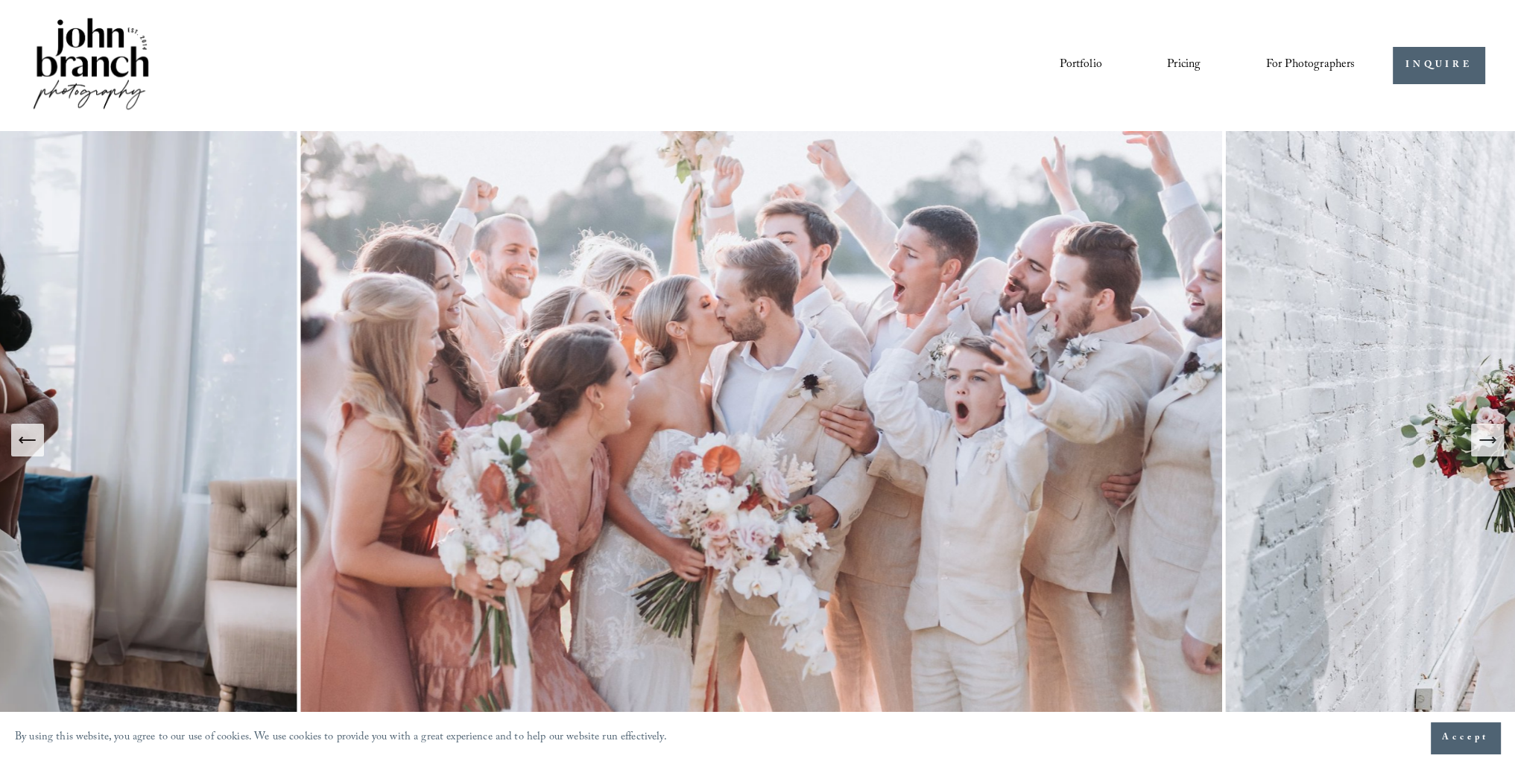
click at [1494, 439] on icon "Next Slide" at bounding box center [1493, 440] width 3 height 6
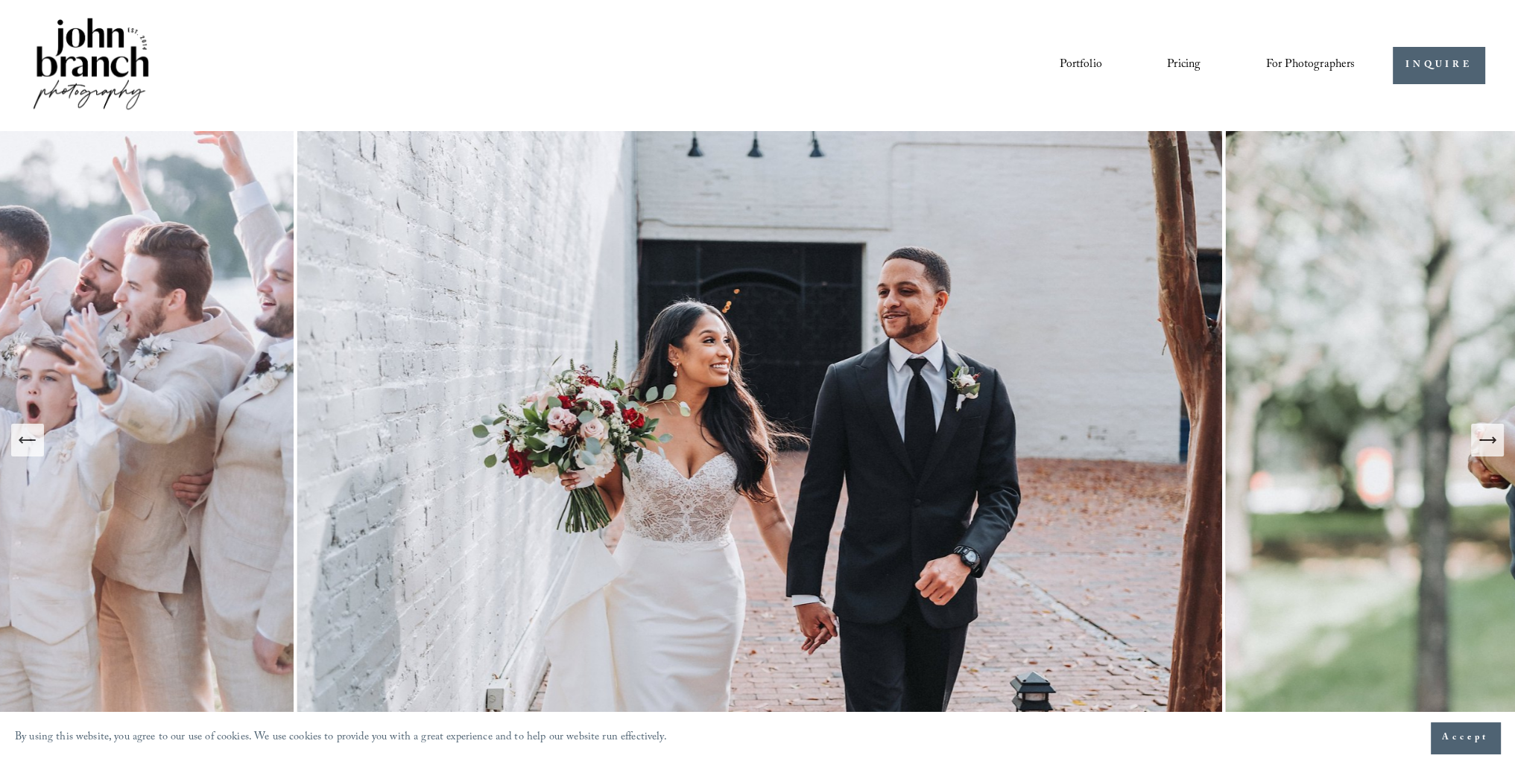
click at [1494, 439] on icon "Next Slide" at bounding box center [1493, 440] width 3 height 6
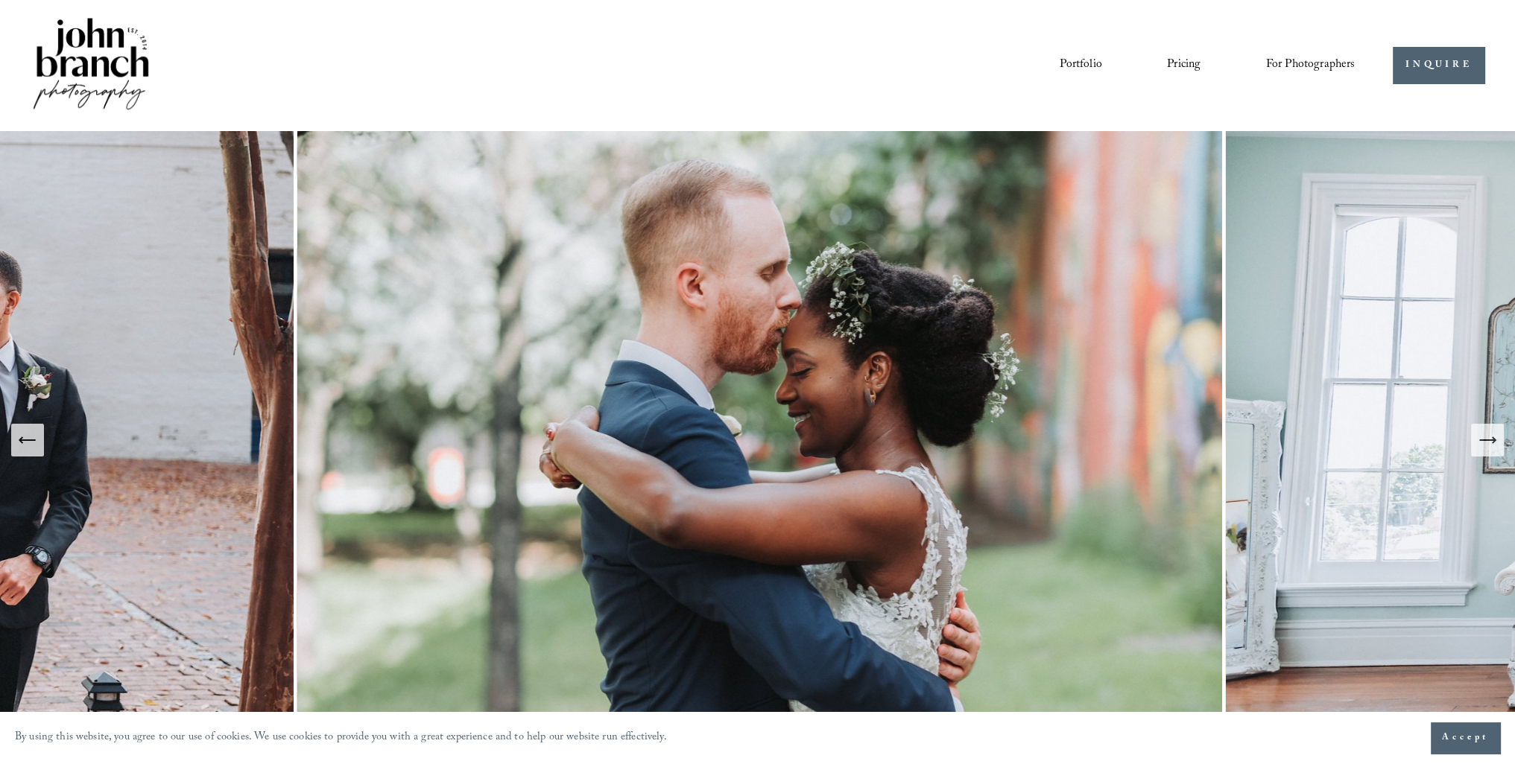
click at [1494, 439] on icon "Next Slide" at bounding box center [1493, 440] width 3 height 6
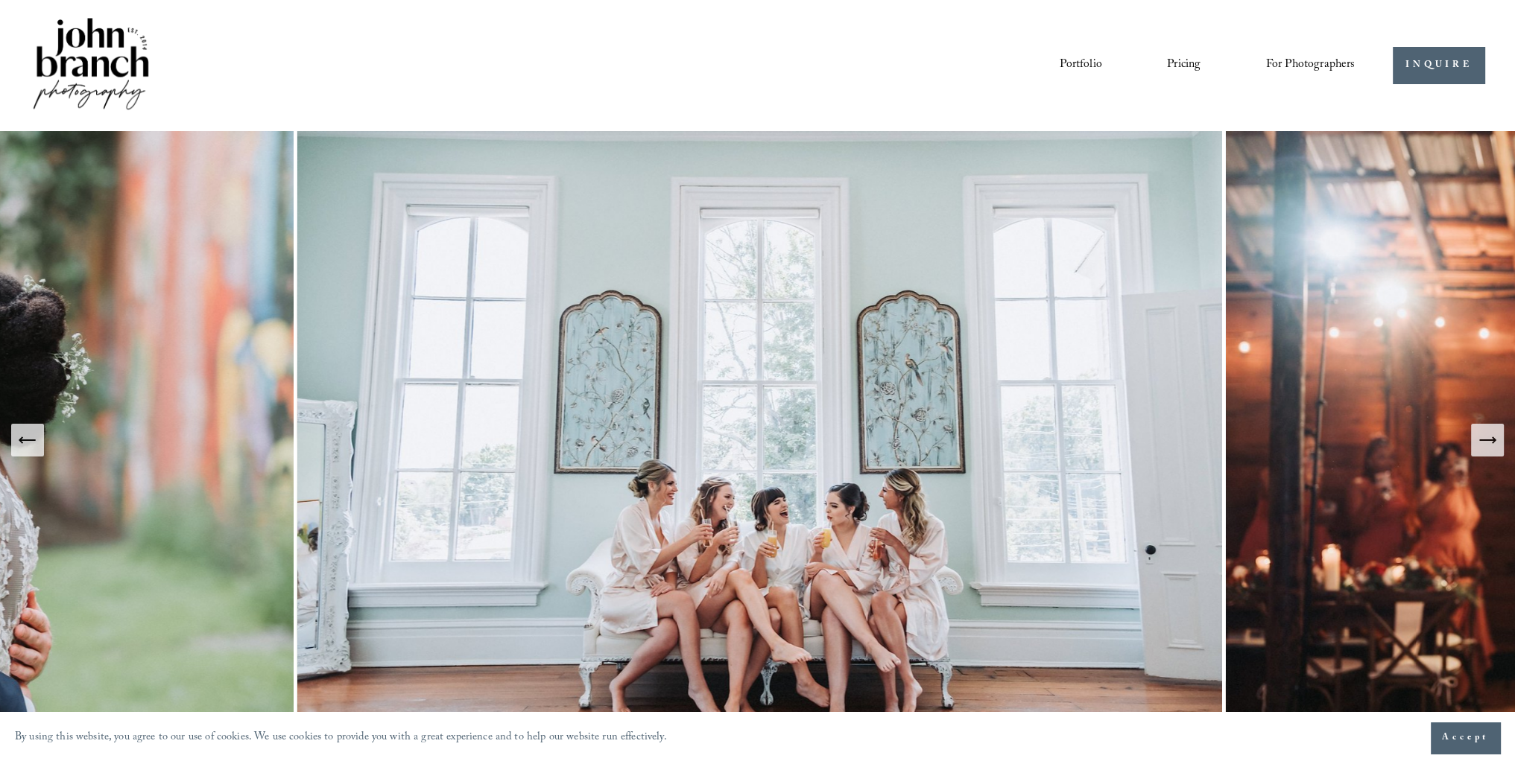
click at [1494, 439] on icon "Next Slide" at bounding box center [1493, 440] width 3 height 6
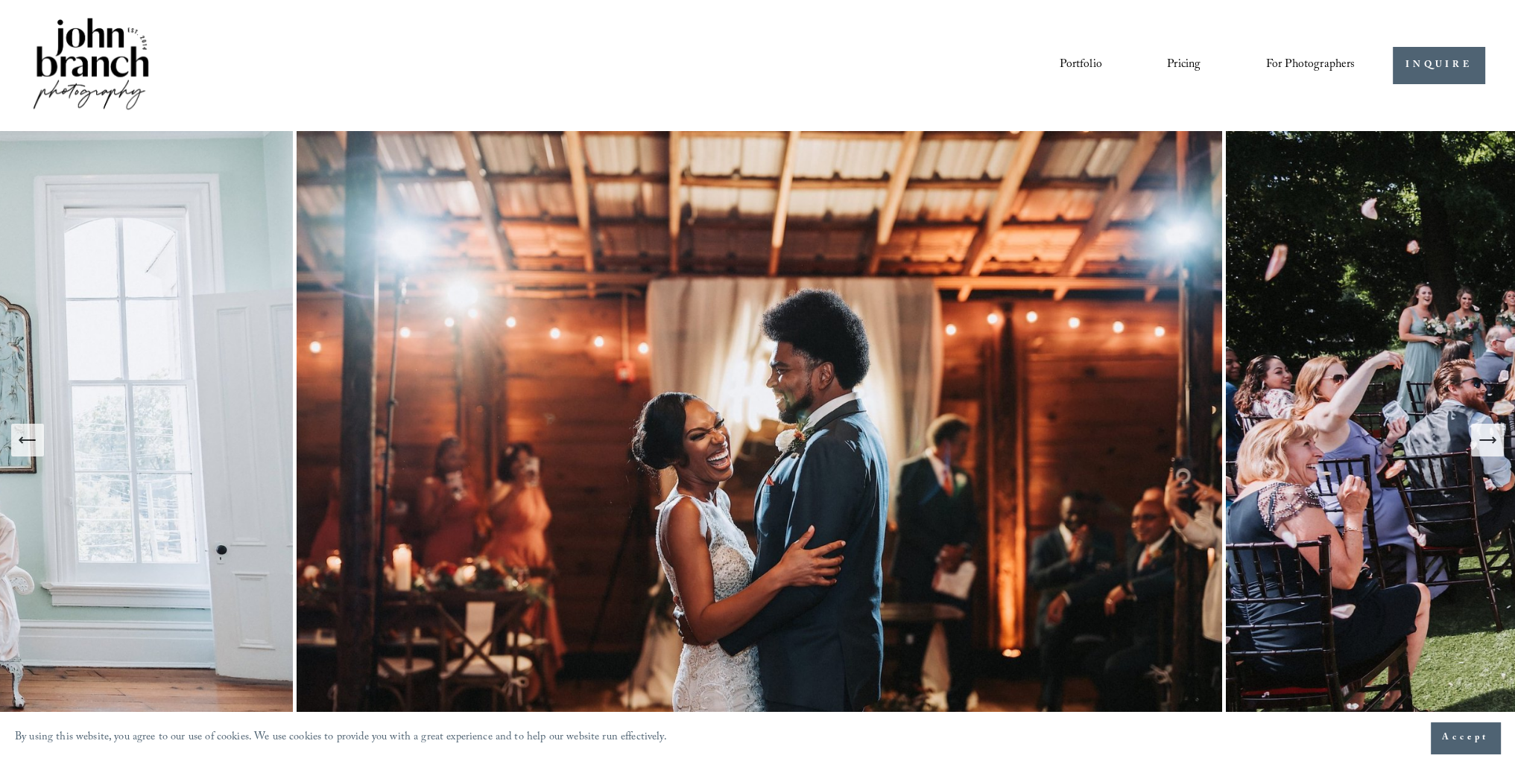
click at [1494, 439] on icon "Next Slide" at bounding box center [1493, 440] width 3 height 6
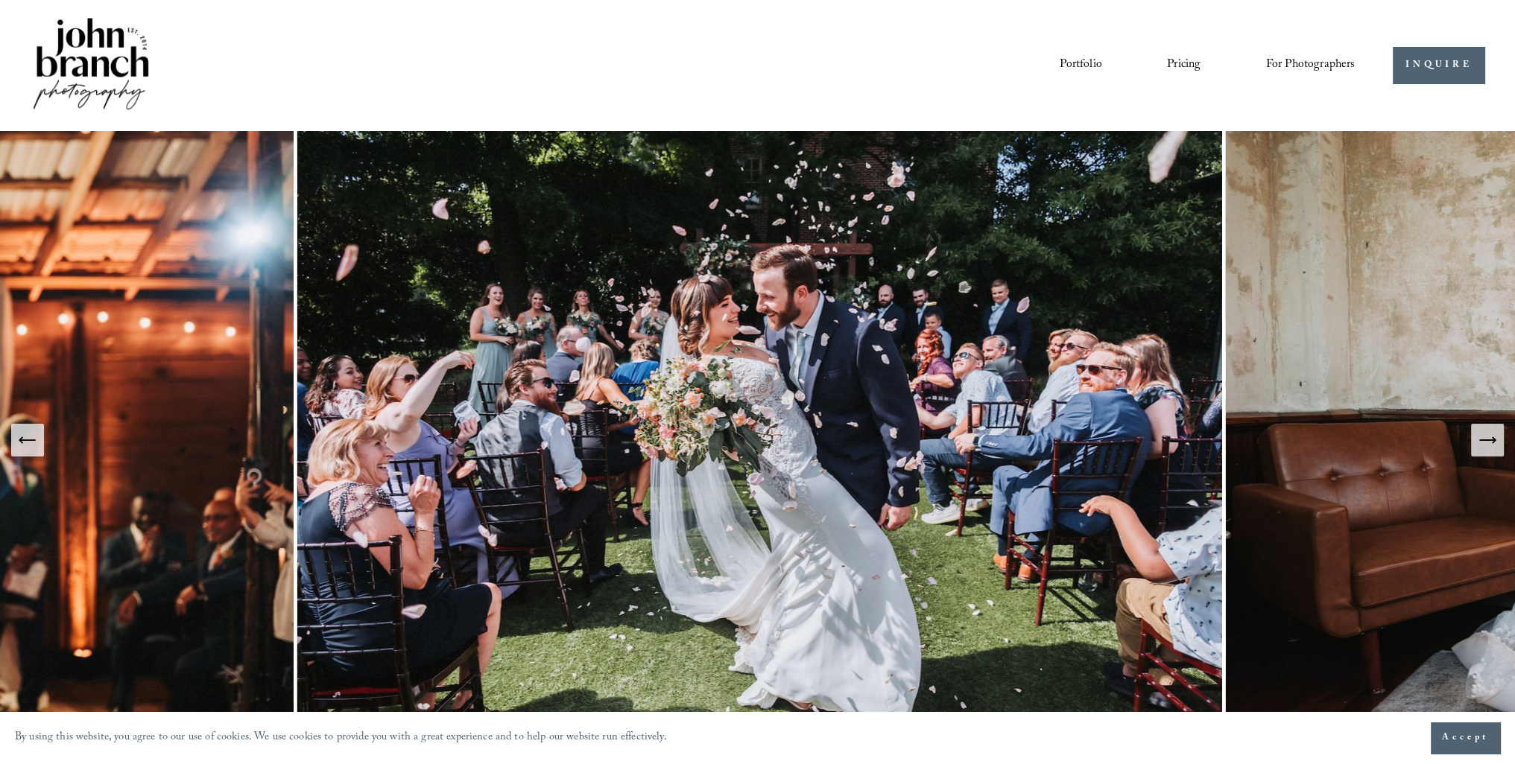
click at [1494, 439] on icon "Next Slide" at bounding box center [1493, 440] width 3 height 6
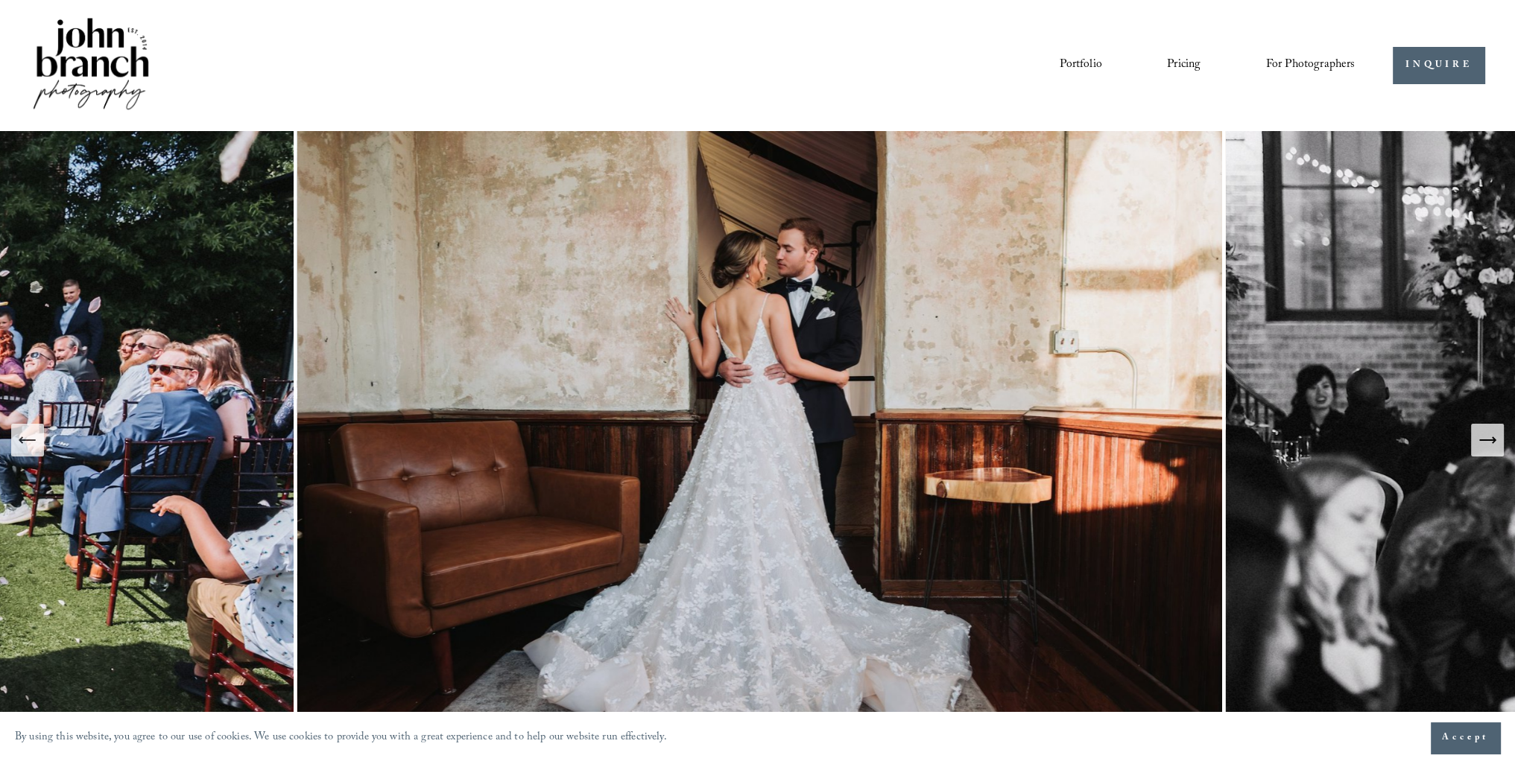
click at [1494, 439] on icon "Next Slide" at bounding box center [1493, 440] width 3 height 6
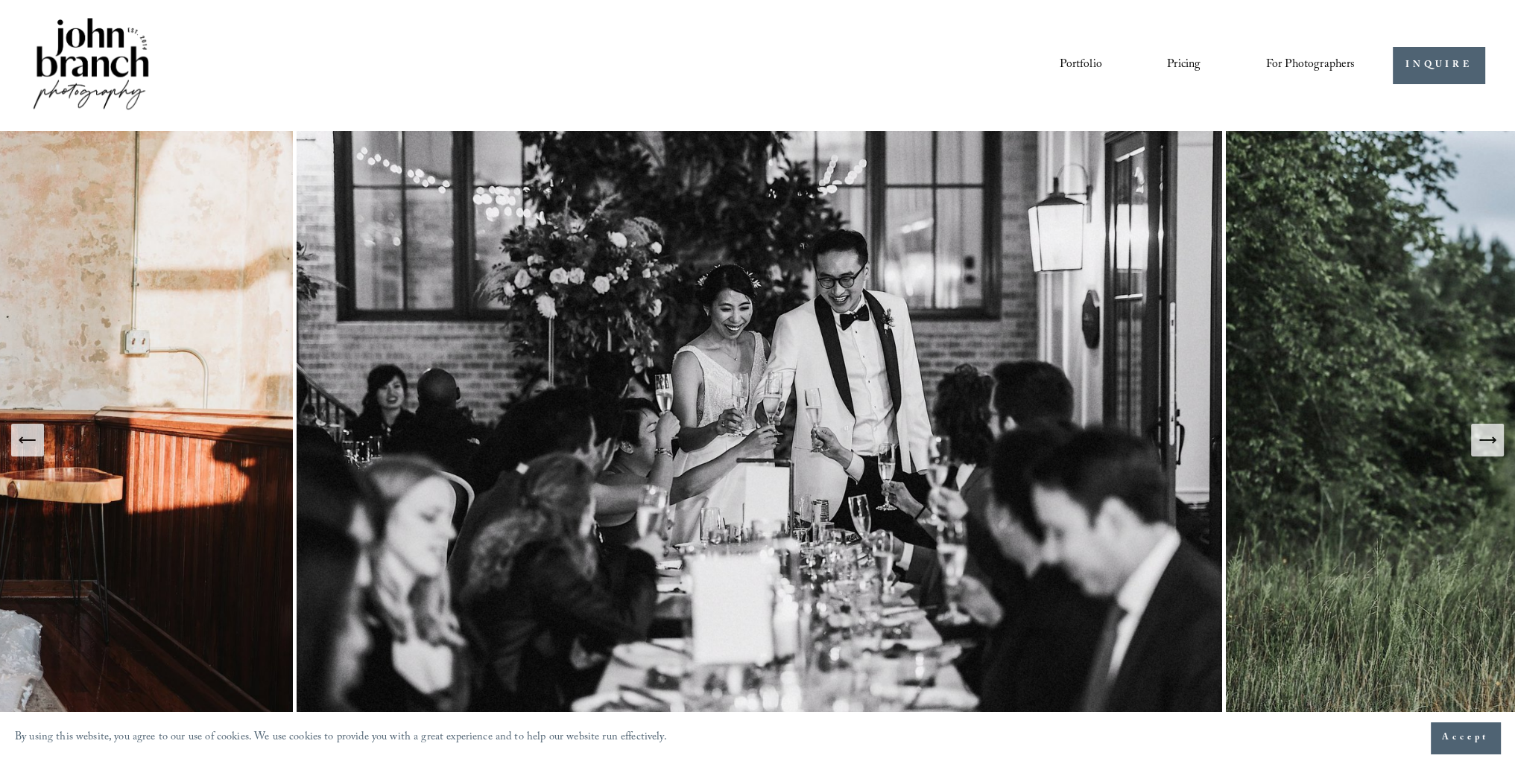
click at [1184, 63] on link "Pricing" at bounding box center [1184, 65] width 34 height 25
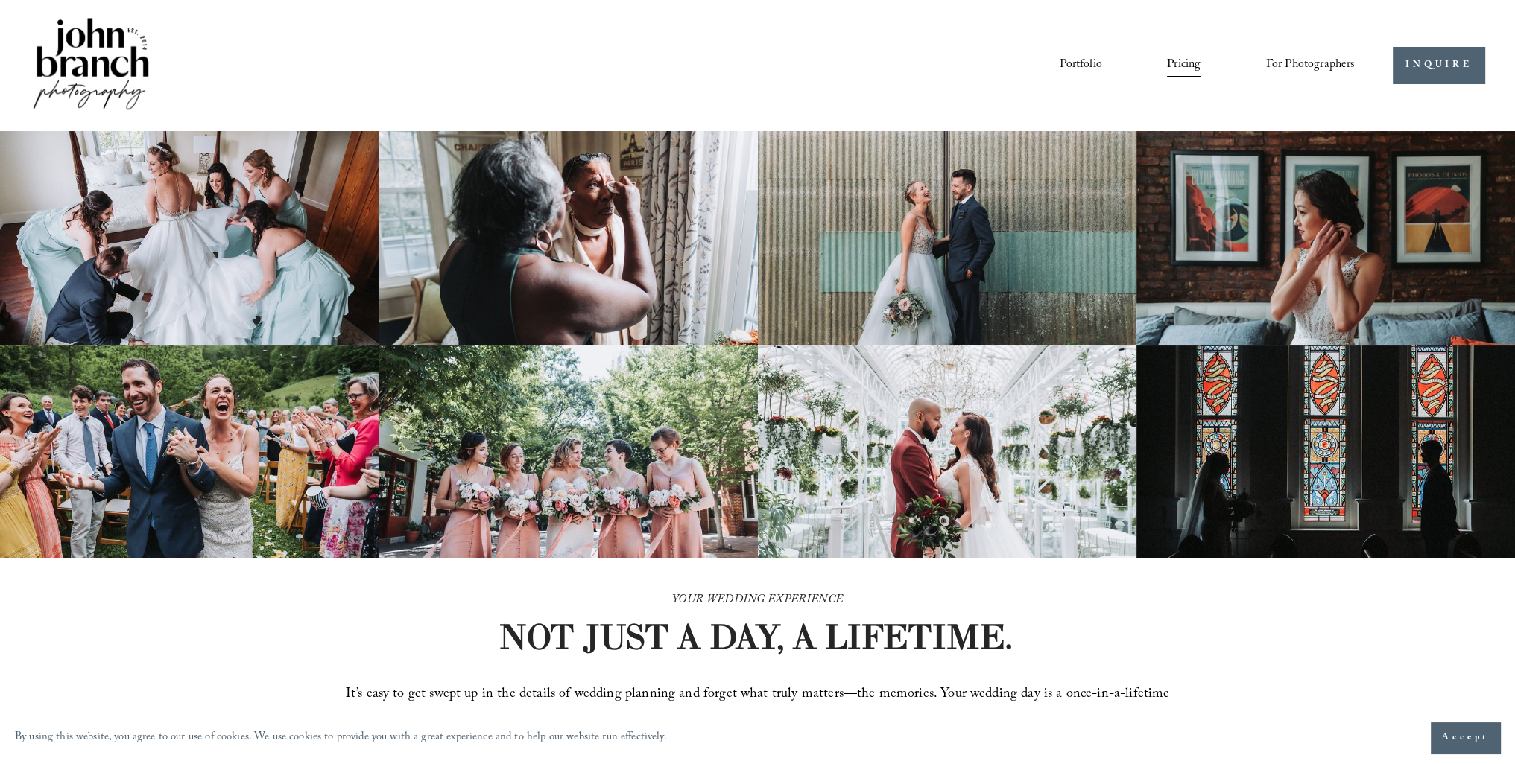
click at [1071, 66] on link "Portfolio" at bounding box center [1080, 65] width 42 height 25
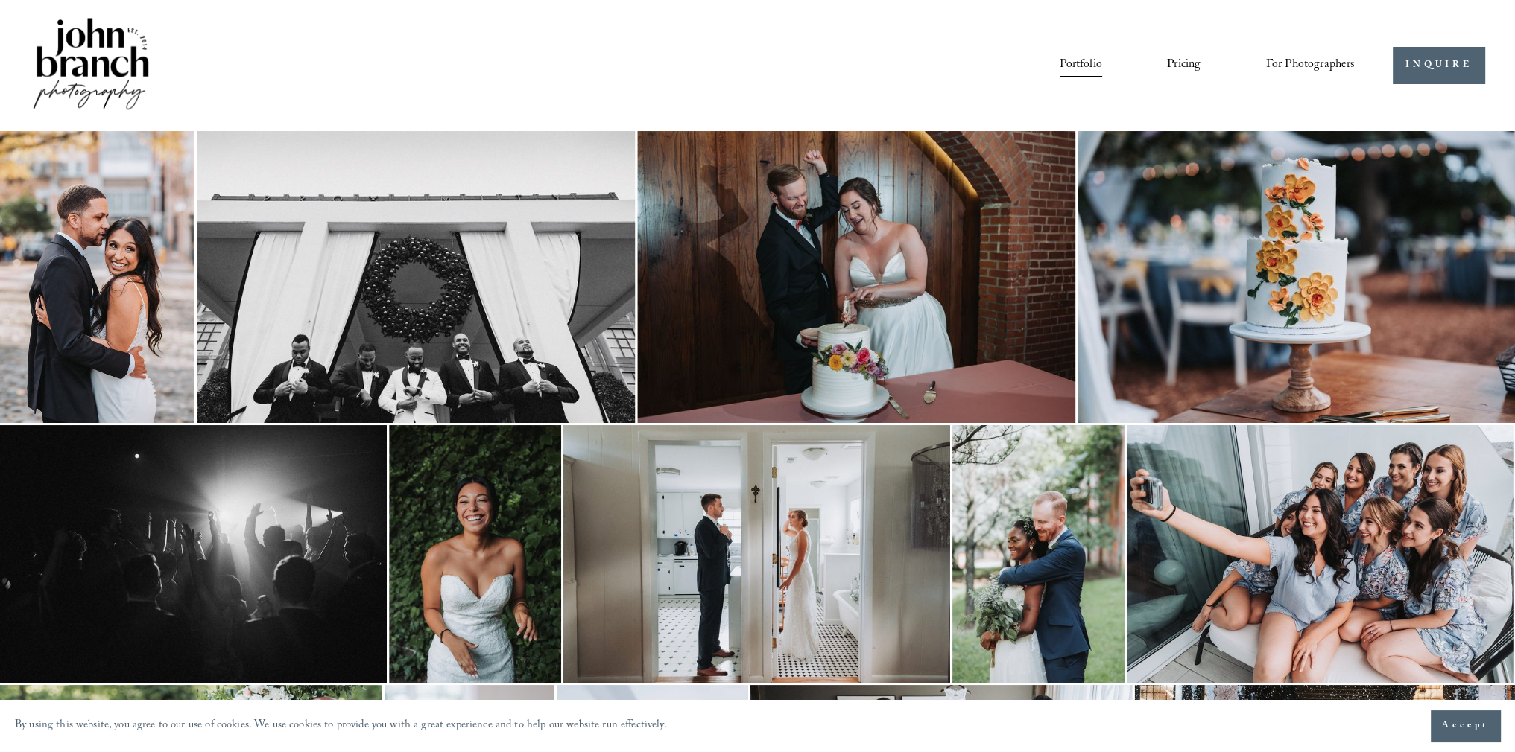
click at [92, 68] on img at bounding box center [91, 65] width 121 height 101
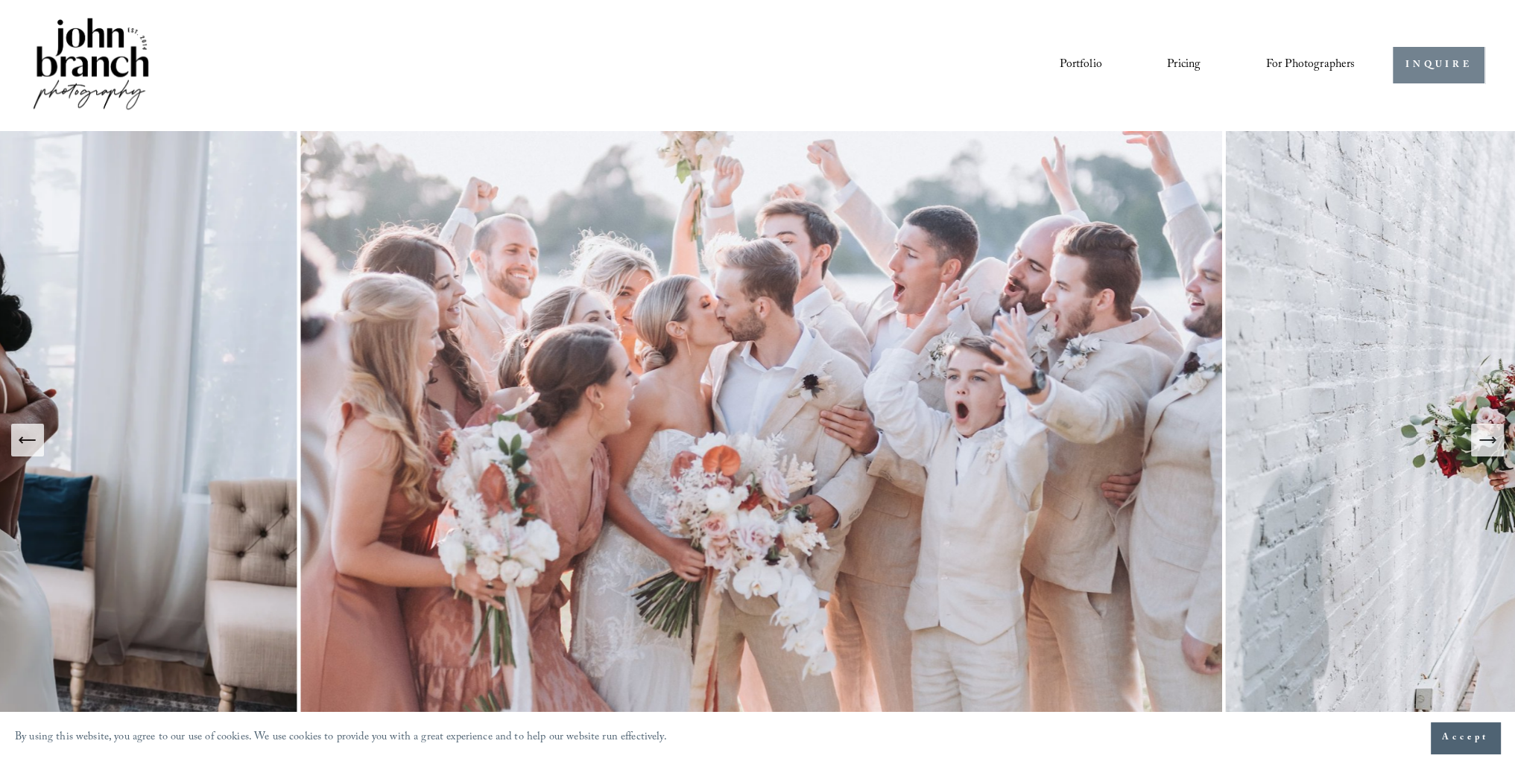
click at [1436, 63] on link "INQUIRE" at bounding box center [1438, 65] width 92 height 37
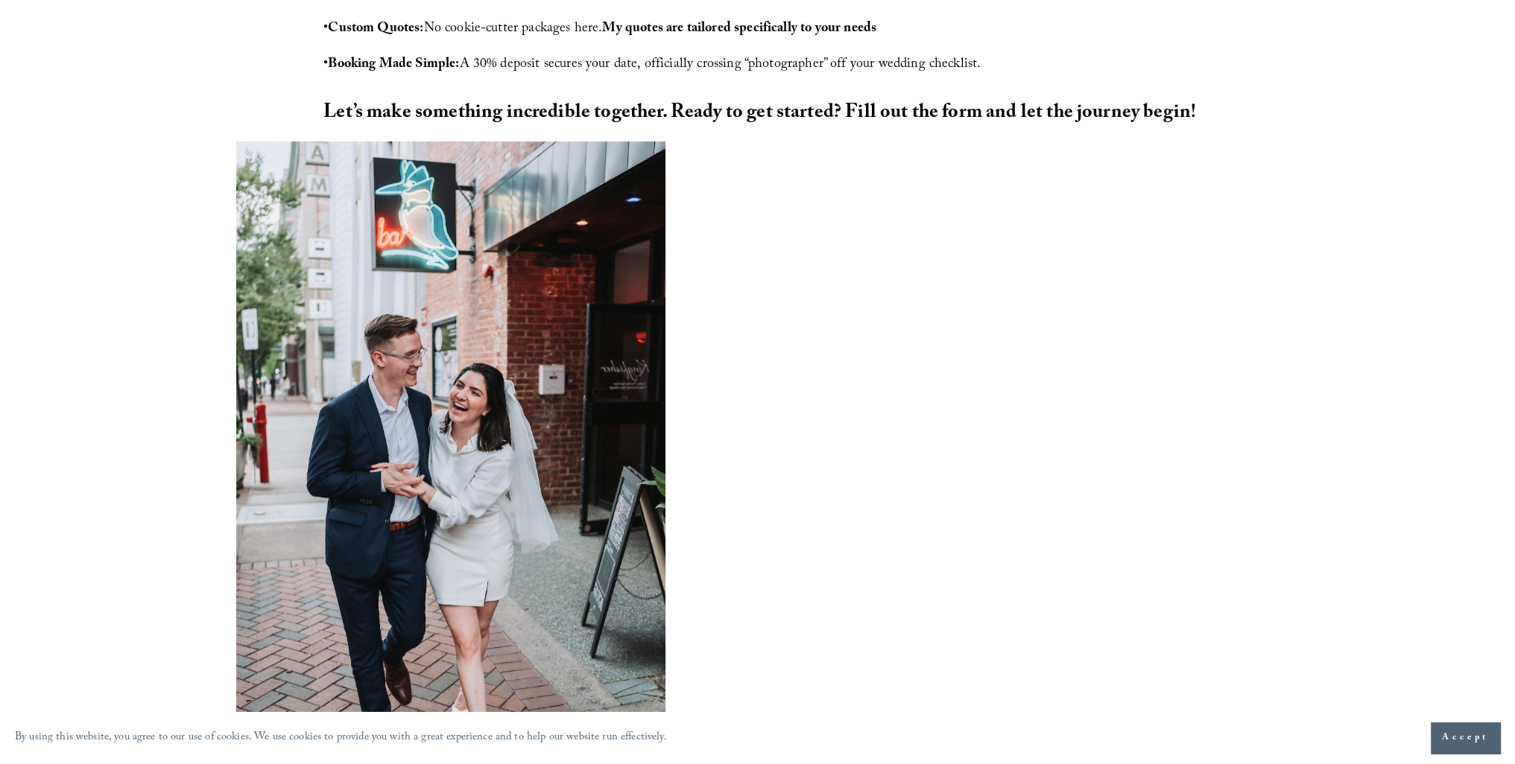
scroll to position [902, 0]
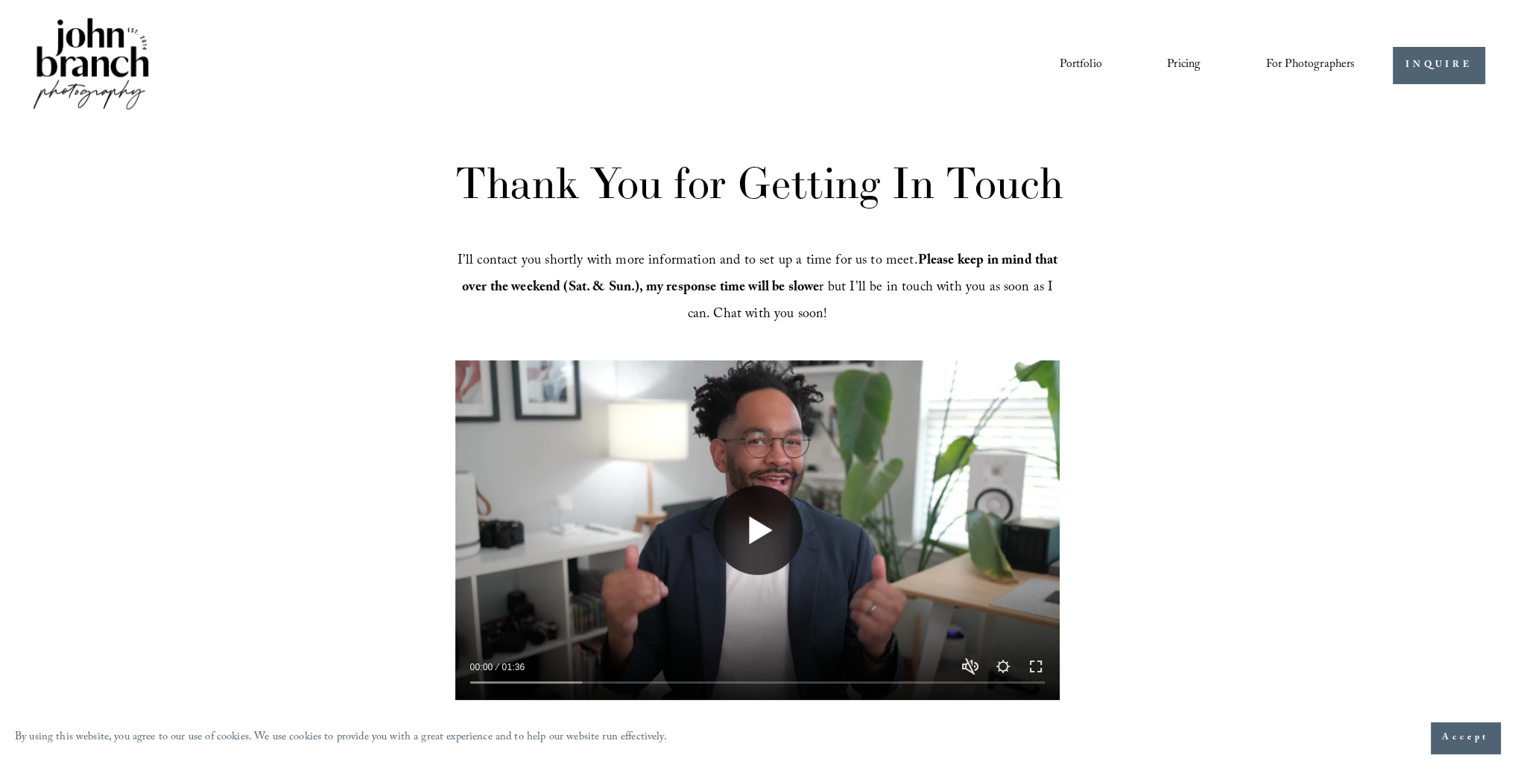
drag, startPoint x: 750, startPoint y: 537, endPoint x: 757, endPoint y: 533, distance: 7.7
click at [752, 537] on button "Play" at bounding box center [757, 530] width 89 height 89
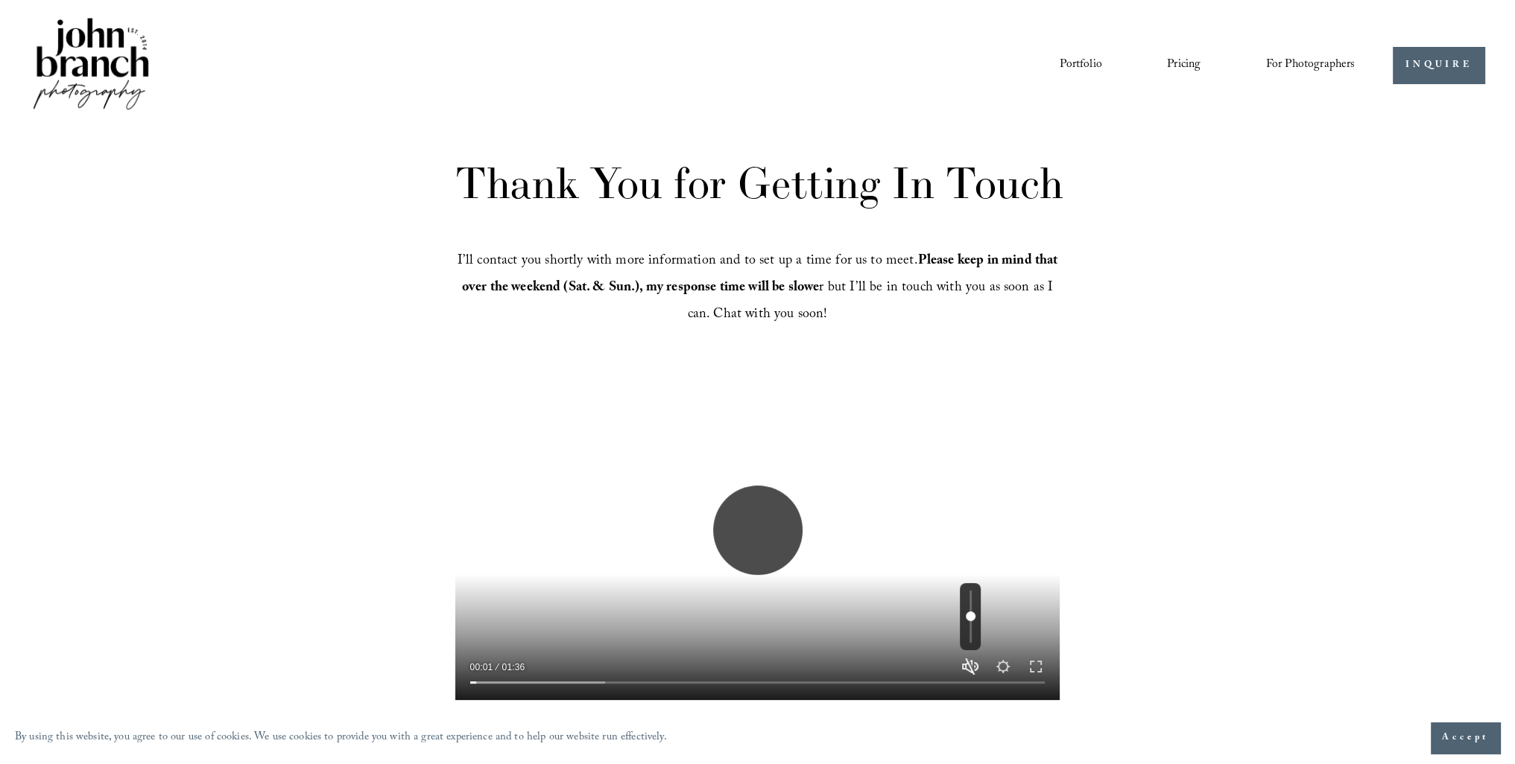
type input "****"
click at [969, 662] on button "Unmute Mute" at bounding box center [970, 667] width 18 height 18
type input "*"
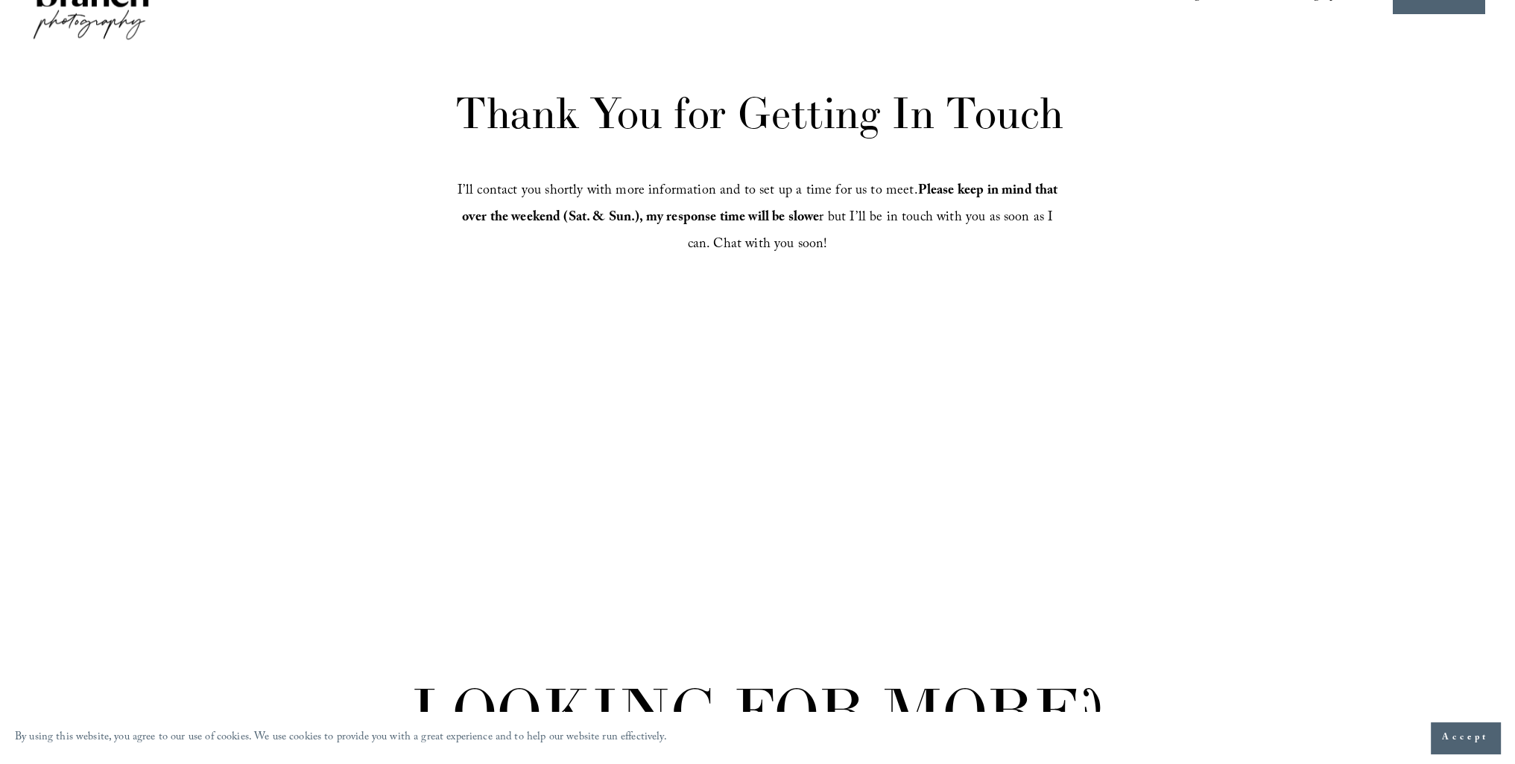
scroll to position [149, 0]
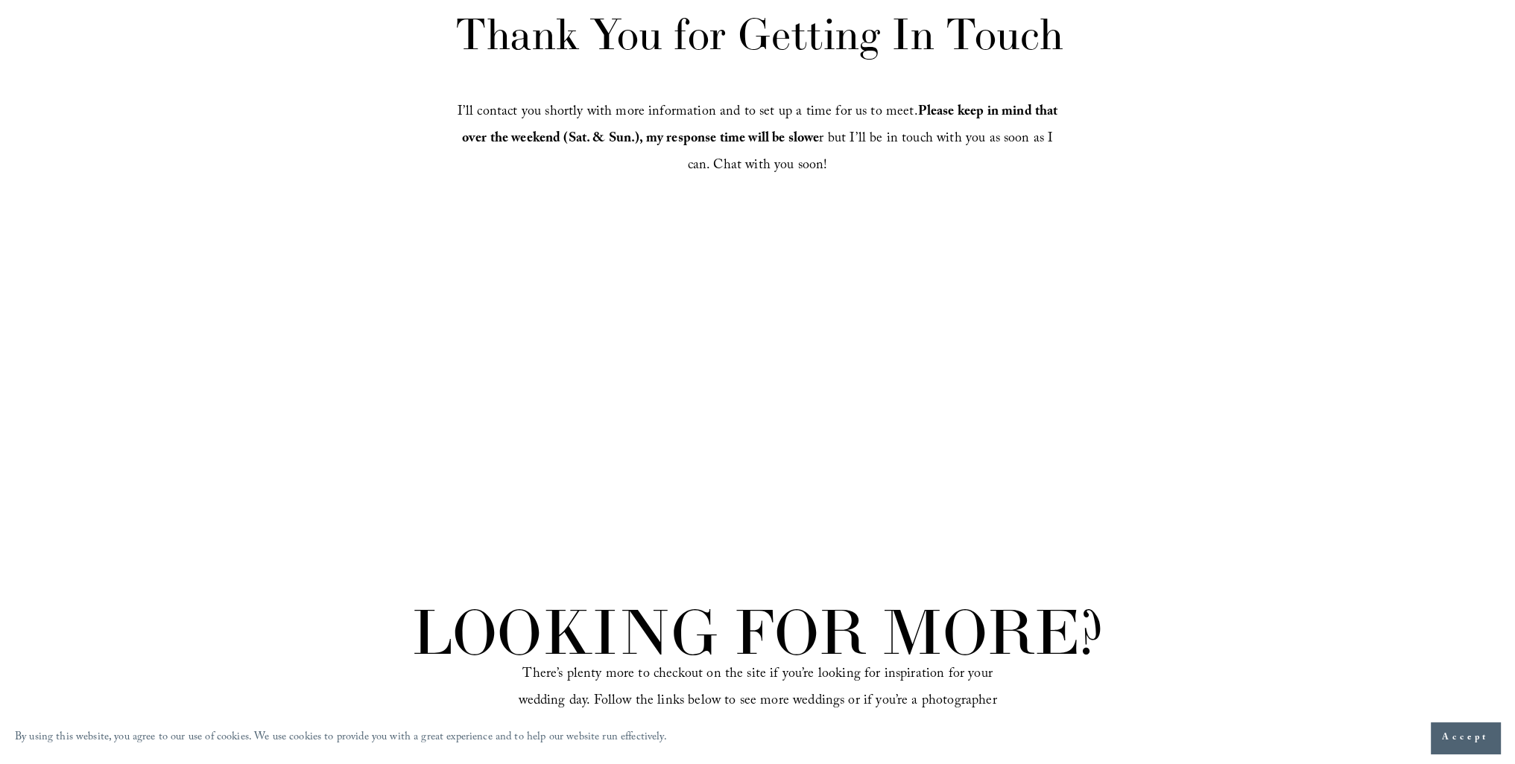
click at [1399, 627] on div "LOOKING FOR MORE? There’s plenty more to checkout on the site if you’re looking…" at bounding box center [757, 673] width 1515 height 145
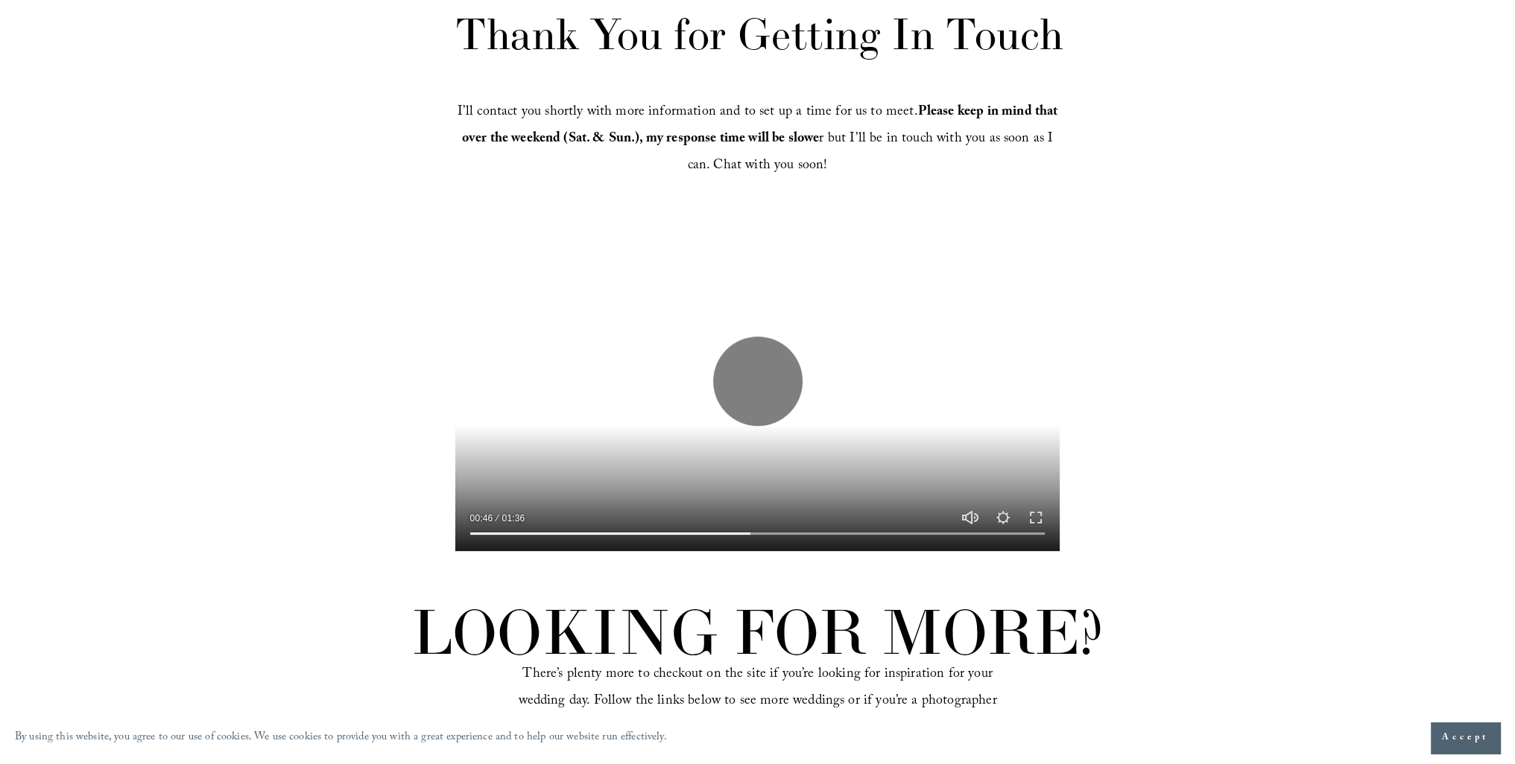
click at [1399, 627] on div "LOOKING FOR MORE? There’s plenty more to checkout on the site if you’re looking…" at bounding box center [757, 673] width 1515 height 145
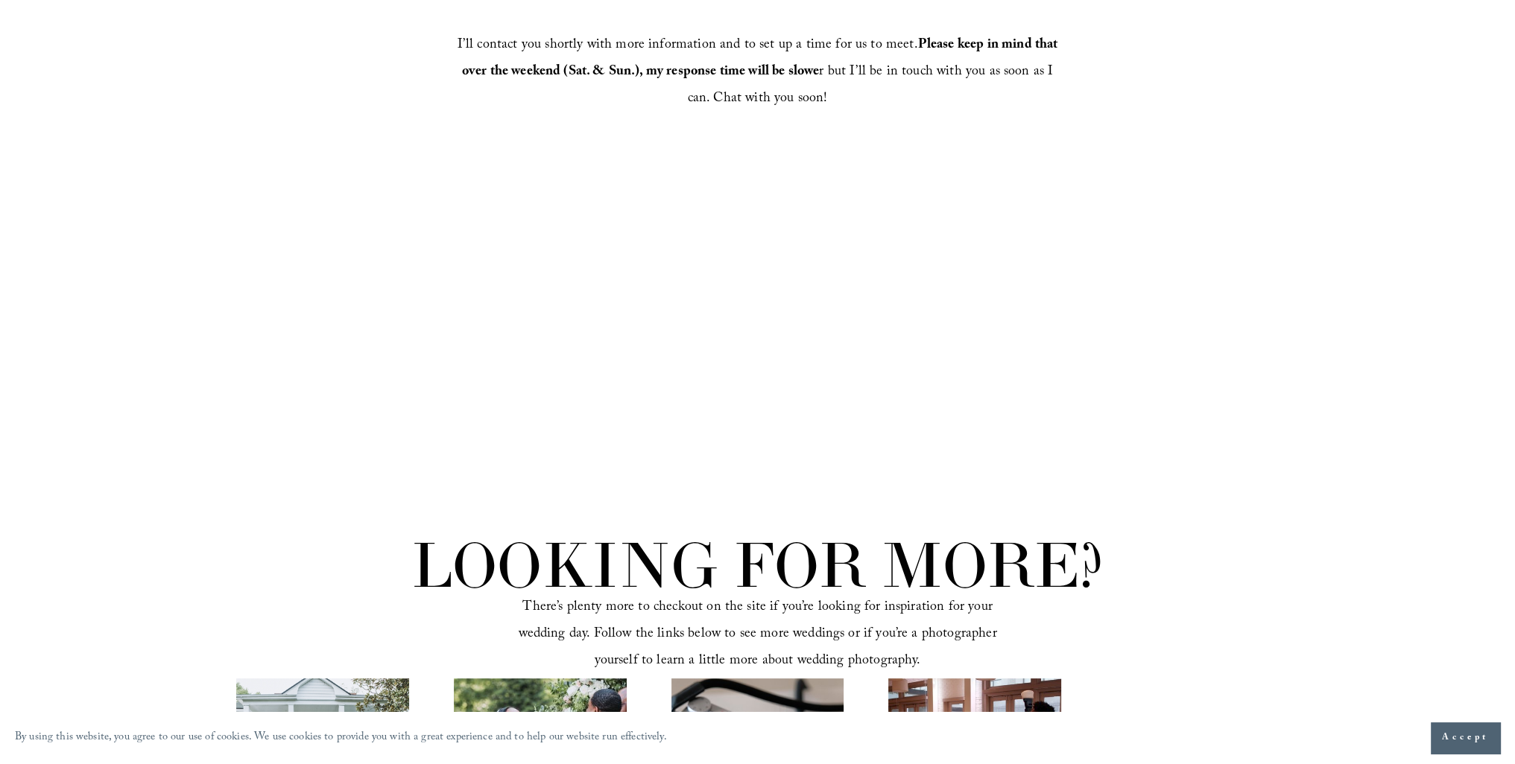
scroll to position [224, 0]
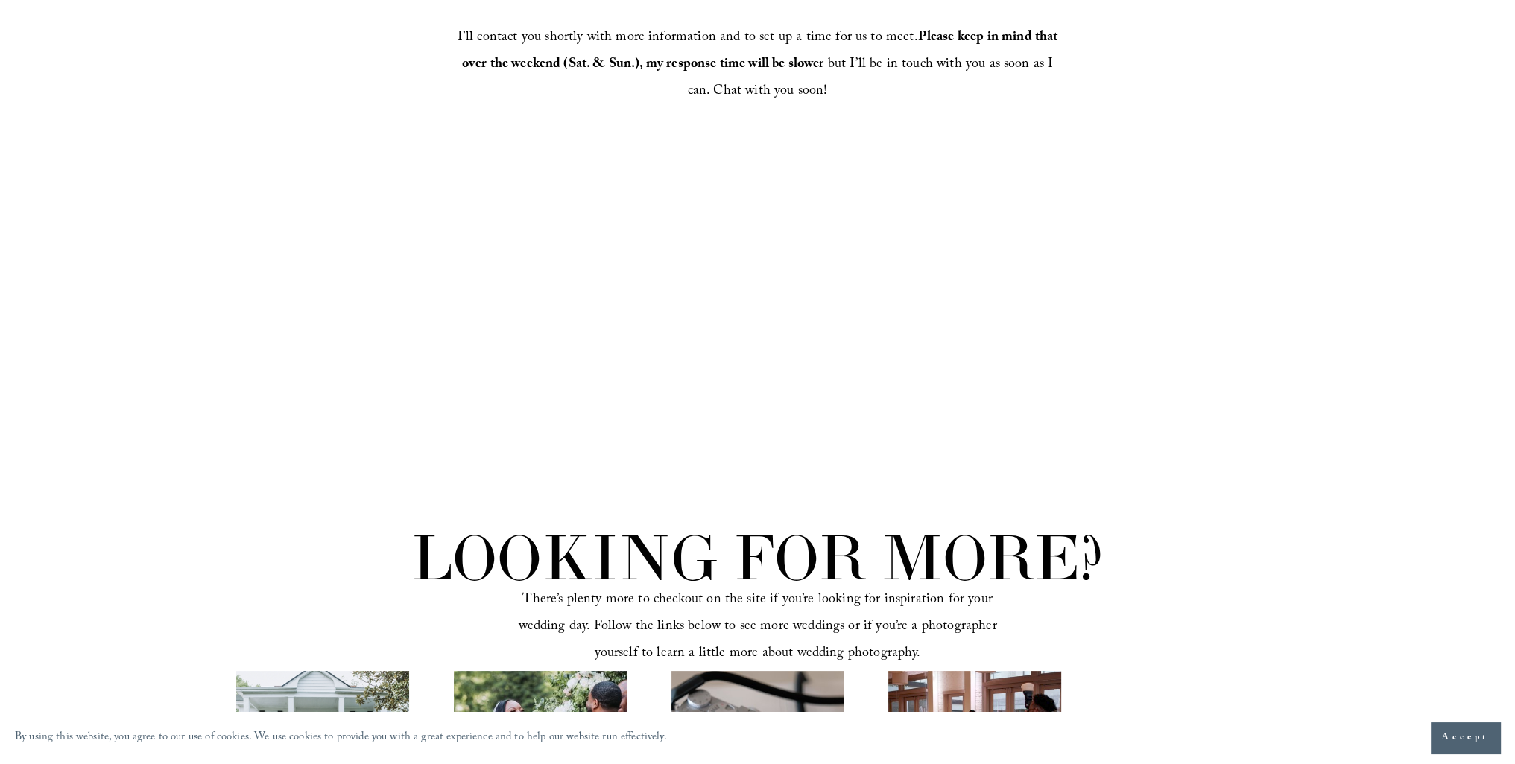
type input "***"
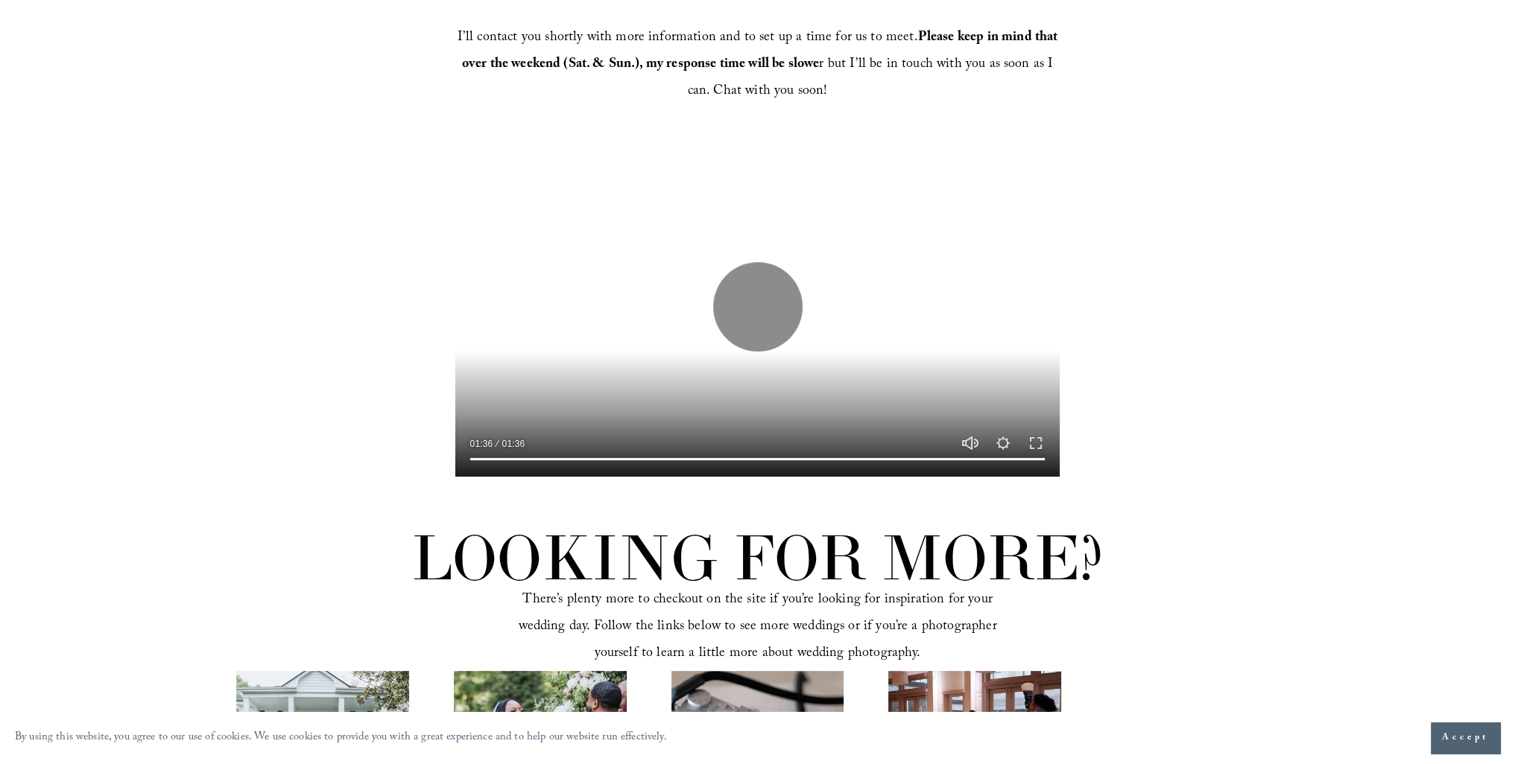
click at [352, 187] on div "Play 01:36 01:36 Unmute Mute Settings Speed Normal Speed Go back to previous me…" at bounding box center [757, 332] width 1515 height 390
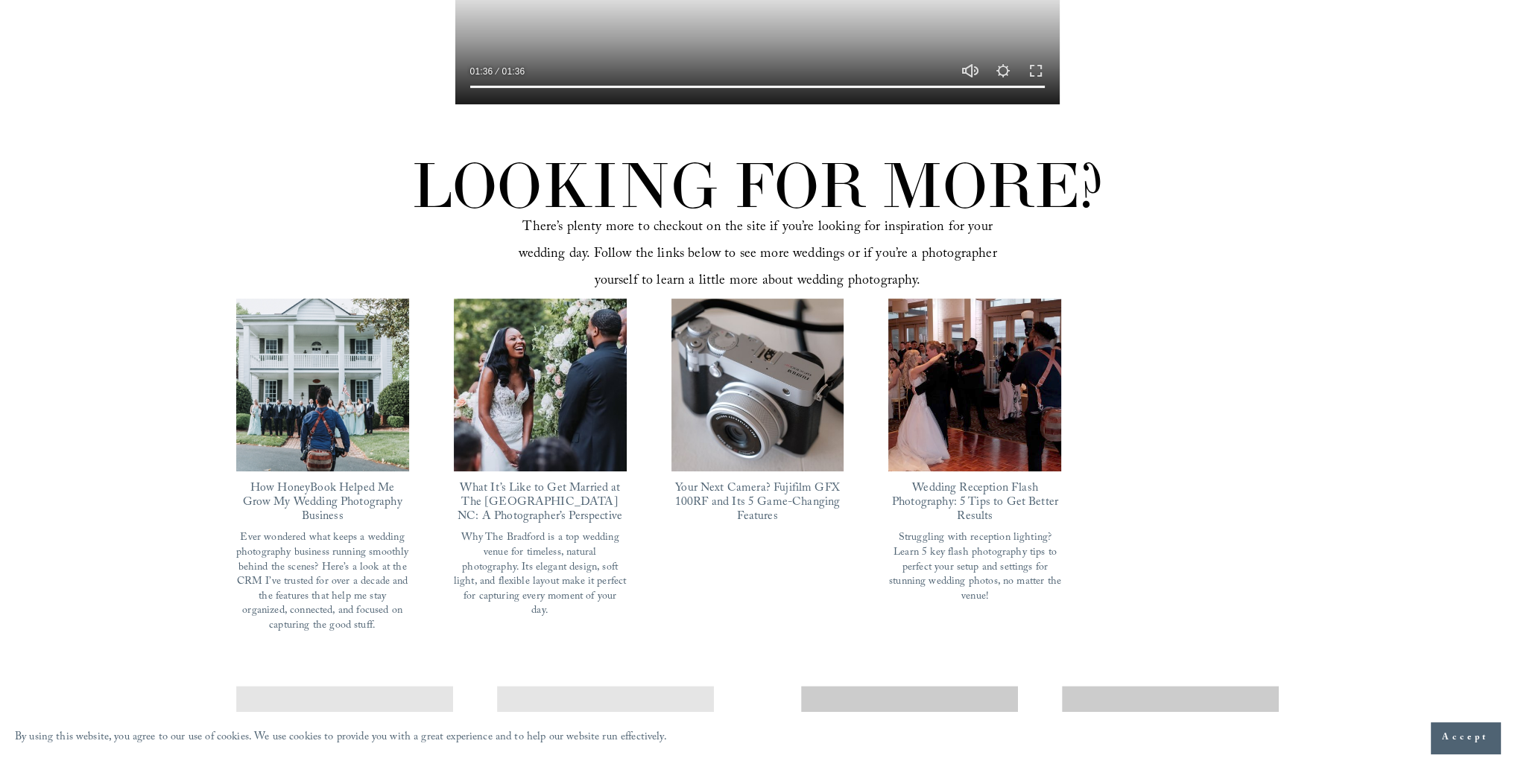
scroll to position [968, 0]
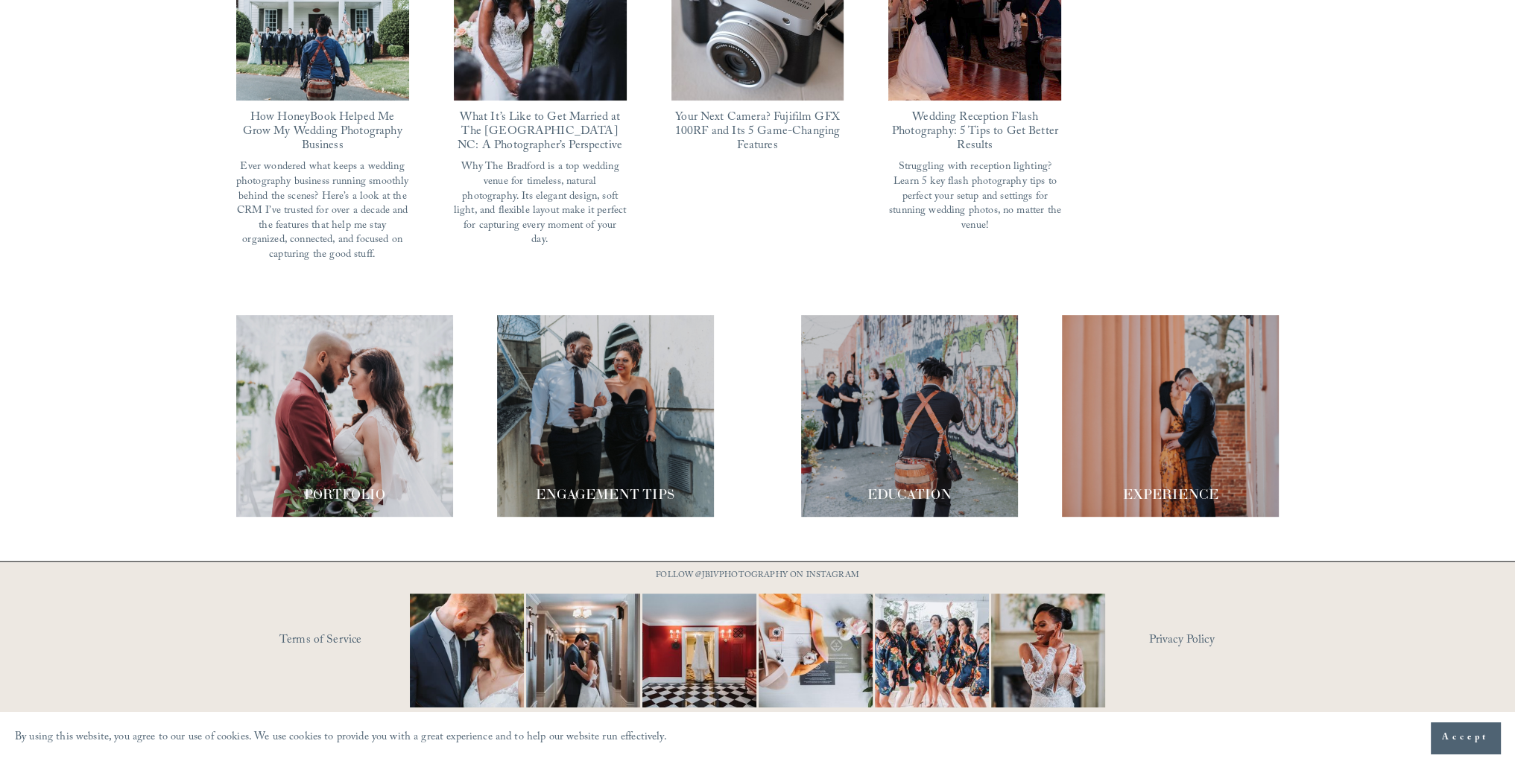
click at [1174, 368] on div at bounding box center [1171, 416] width 218 height 202
click at [888, 446] on div at bounding box center [910, 416] width 218 height 202
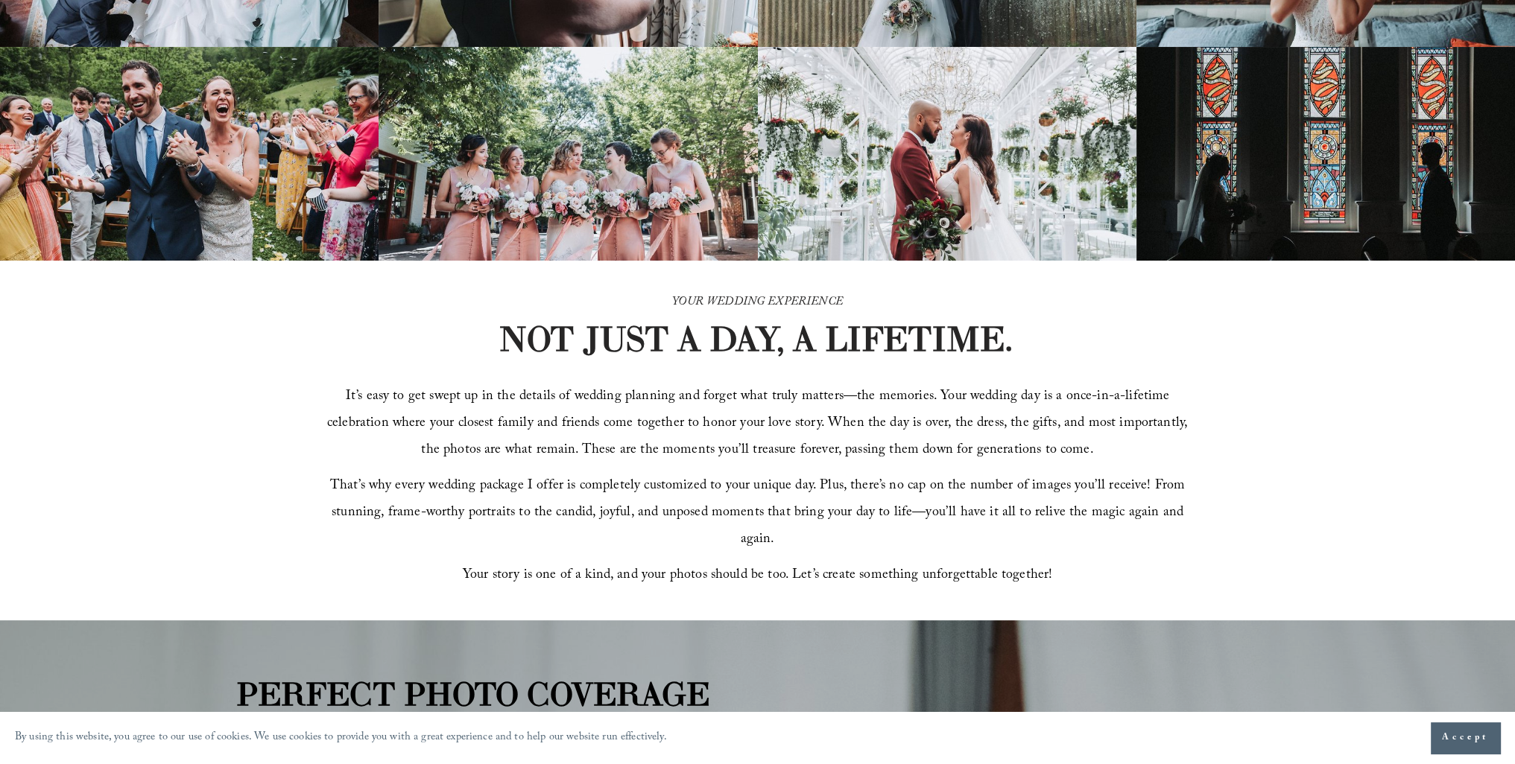
scroll to position [373, 0]
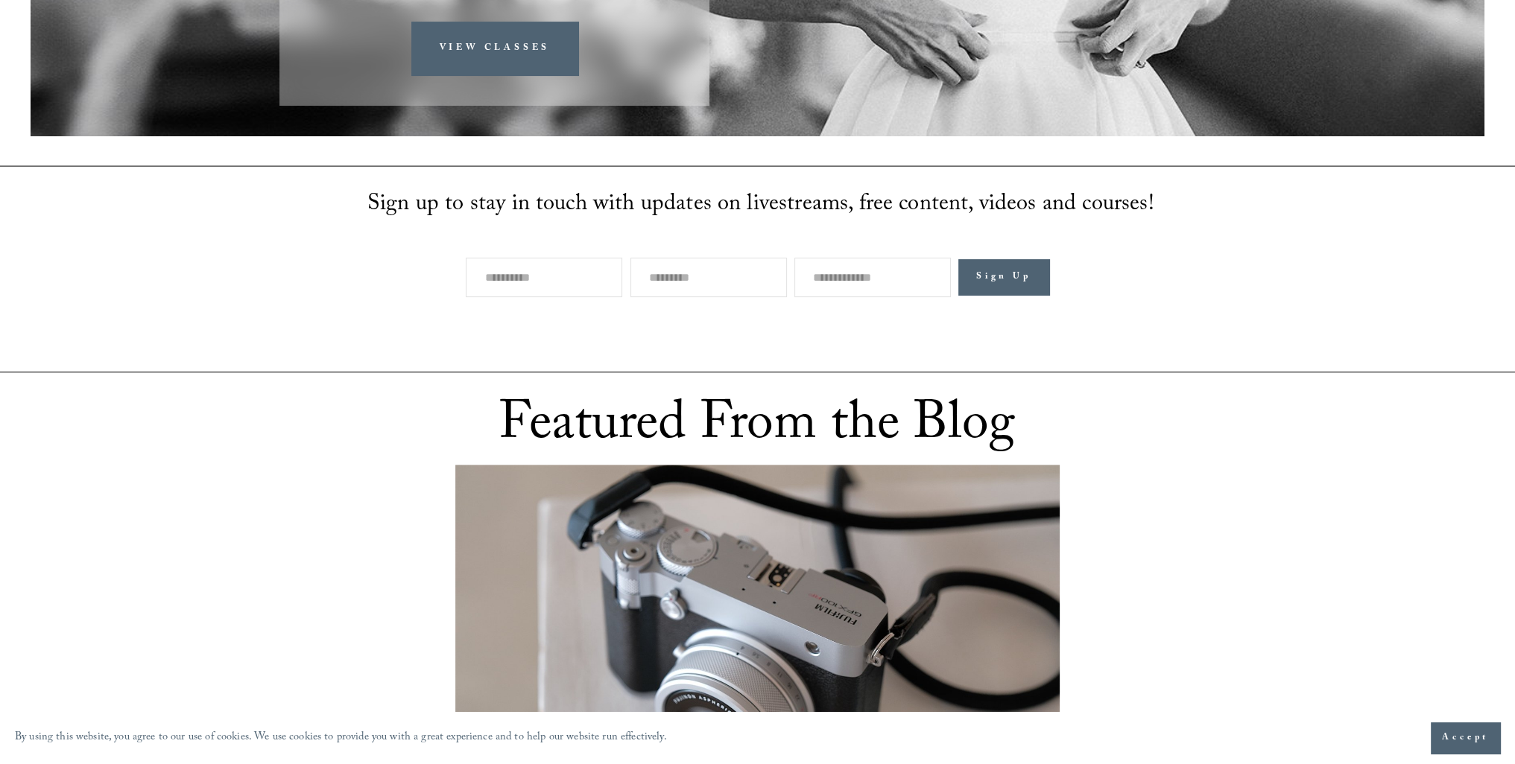
scroll to position [447, 0]
